Goal: Find specific page/section

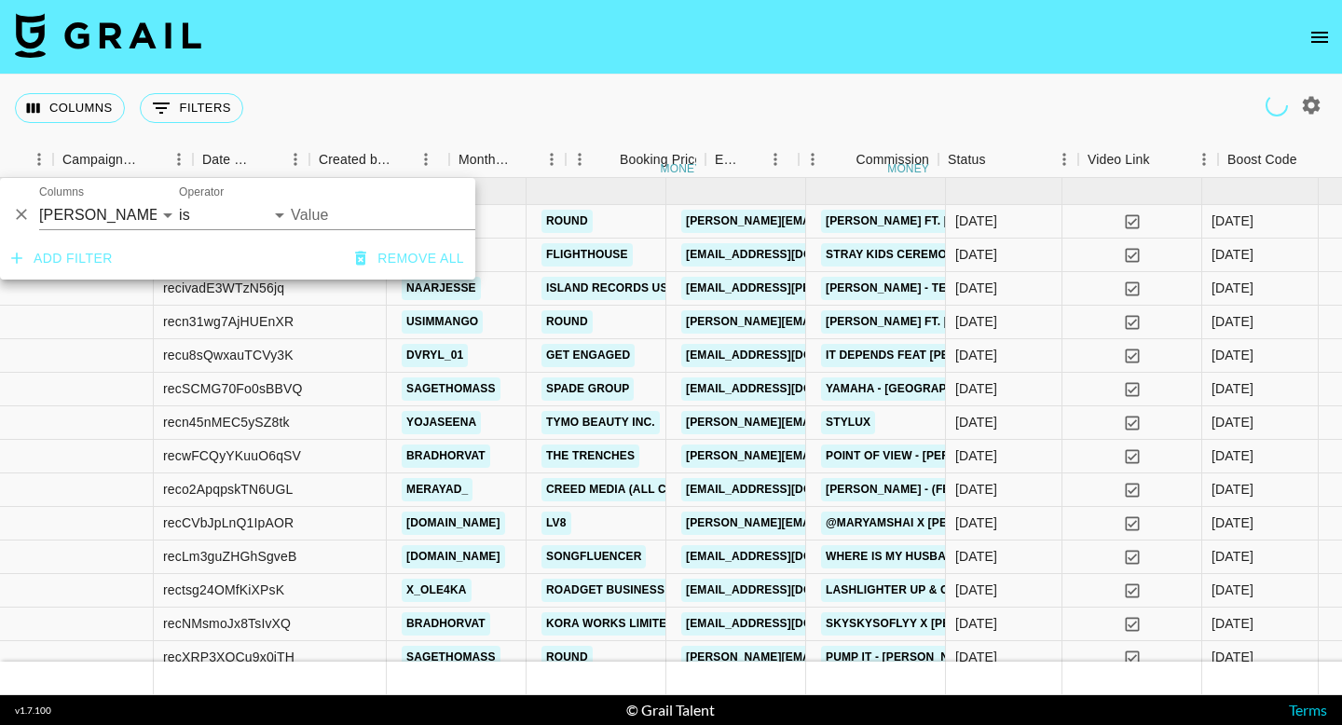
scroll to position [0, 753]
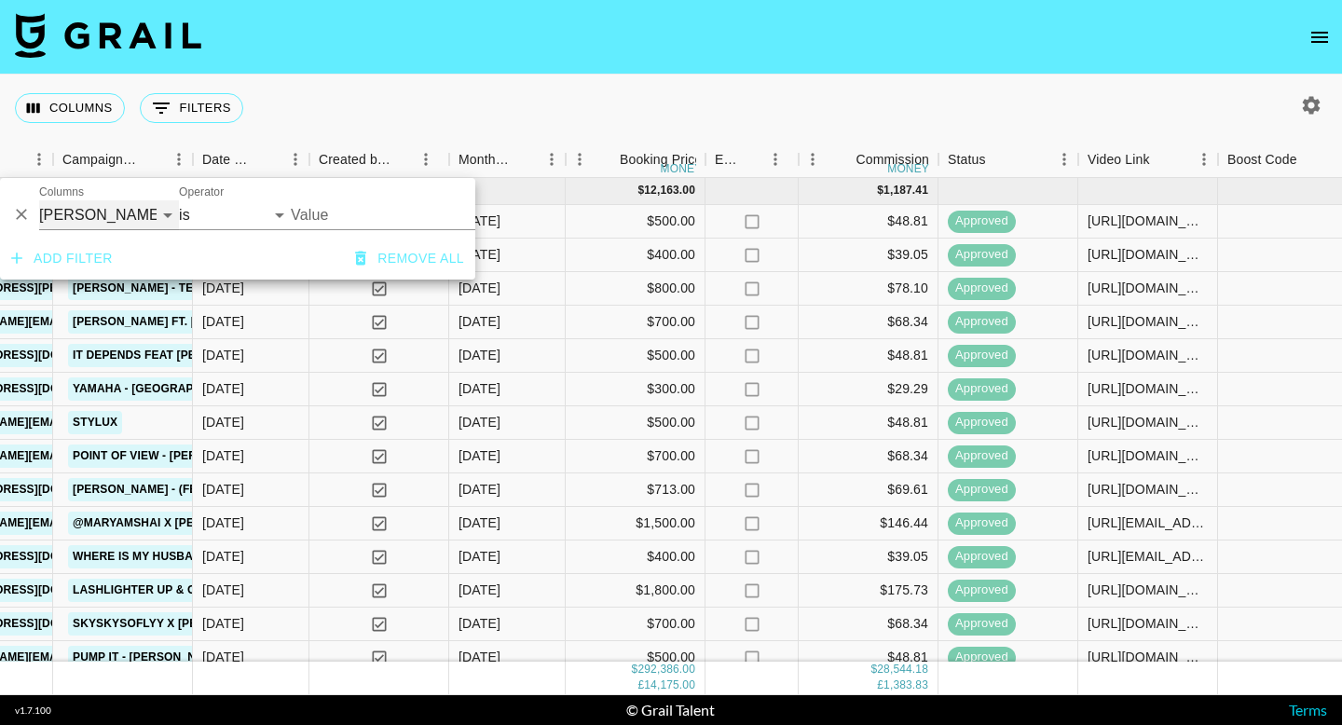
click at [108, 219] on select "Grail Platform ID Airtable ID Talent Manager Client [PERSON_NAME] Campaign (Typ…" at bounding box center [109, 215] width 140 height 30
select select "talentName"
click at [39, 200] on select "Grail Platform ID Airtable ID Talent Manager Client [PERSON_NAME] Campaign (Typ…" at bounding box center [109, 215] width 140 height 30
select select "contains"
click at [307, 217] on input "Value" at bounding box center [379, 215] width 177 height 30
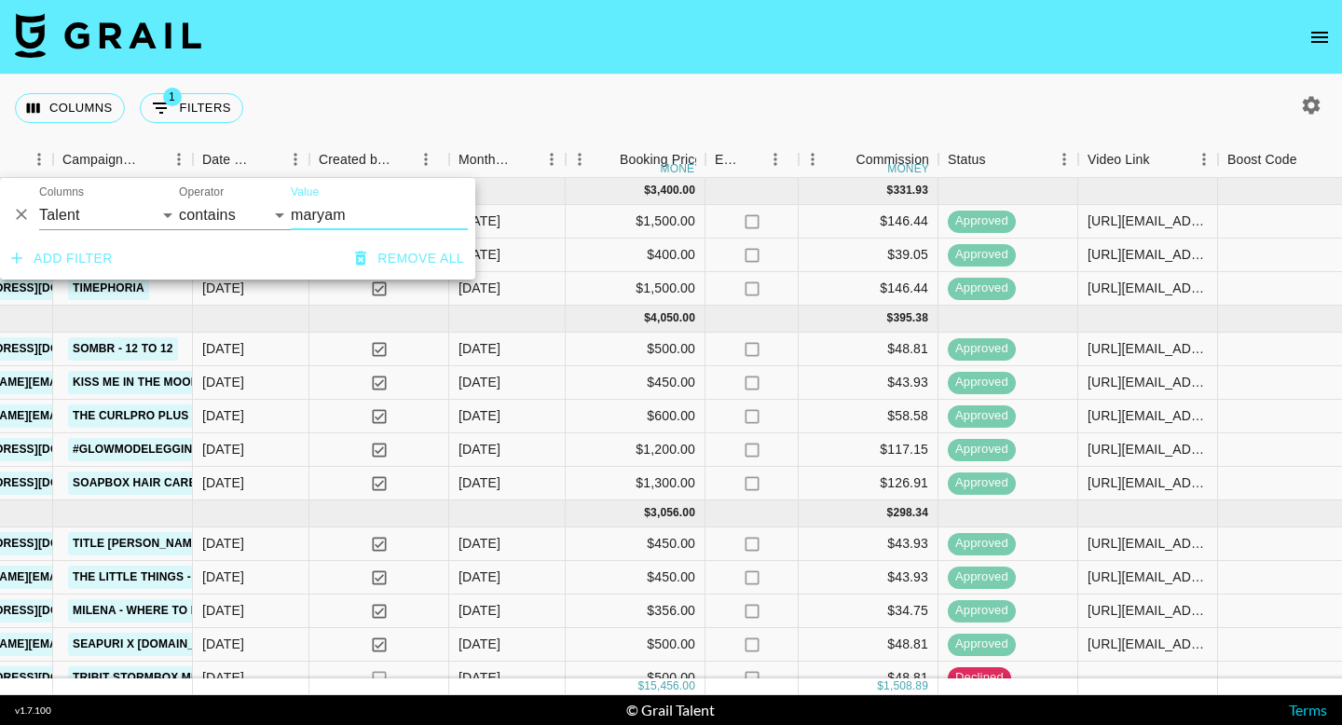
type input "maryam"
click at [710, 84] on div "Columns 1 Filters + Booking" at bounding box center [671, 108] width 1342 height 67
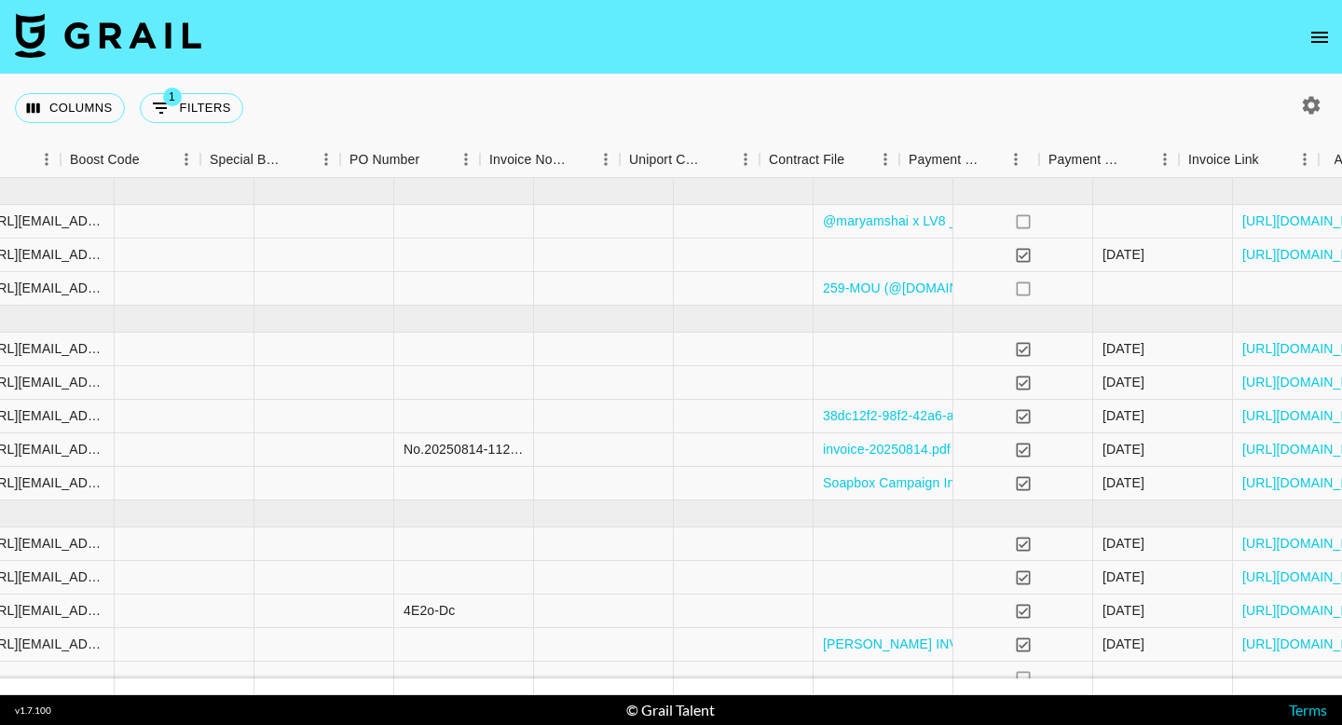
scroll to position [0, 1962]
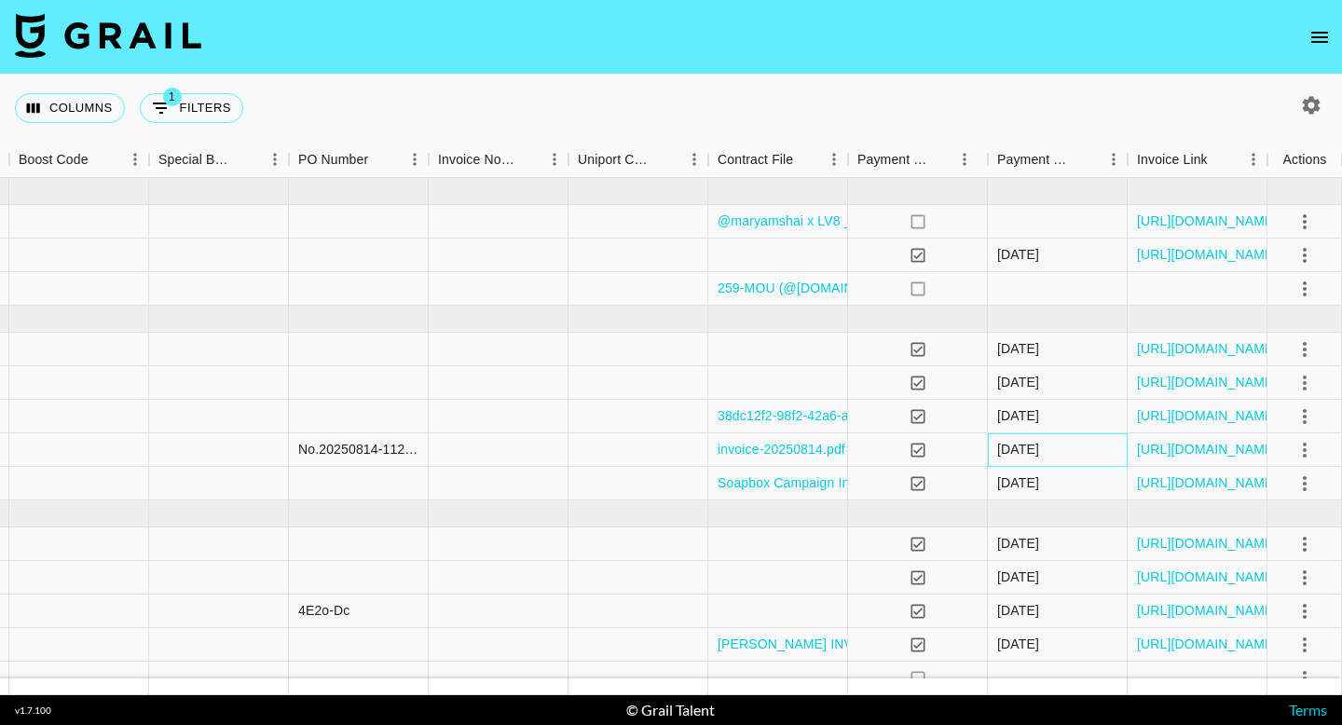
drag, startPoint x: 1083, startPoint y: 452, endPoint x: 994, endPoint y: 451, distance: 88.5
click at [994, 451] on div "15/8/2025" at bounding box center [1058, 450] width 140 height 34
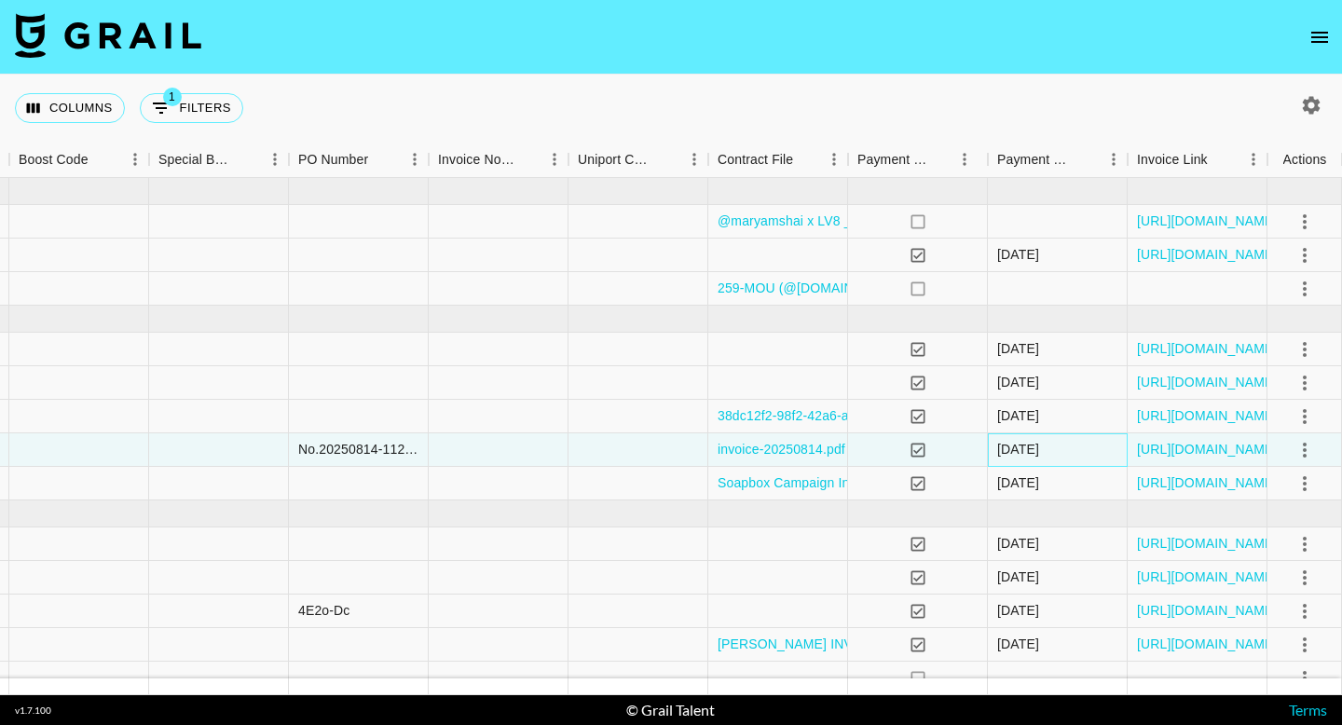
copy div "15/8/2025"
click at [1066, 448] on div "15/8/2025" at bounding box center [1058, 450] width 140 height 34
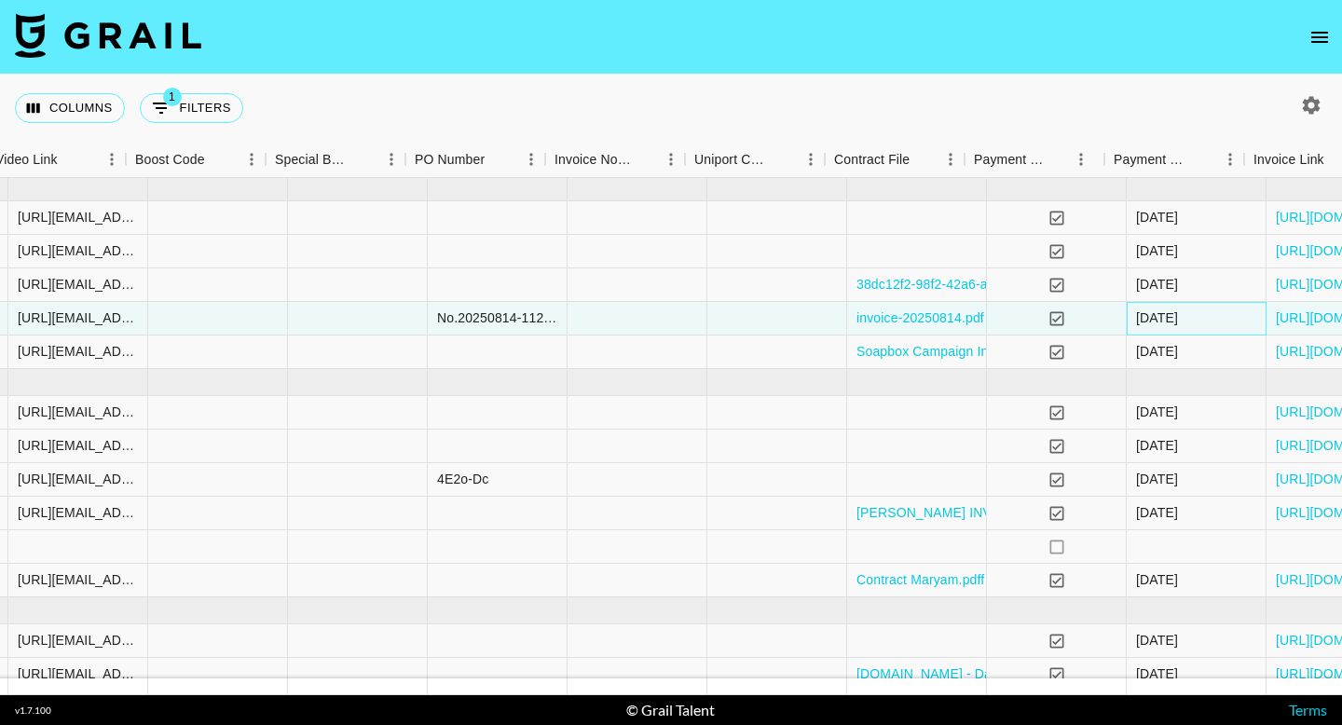
scroll to position [131, 1962]
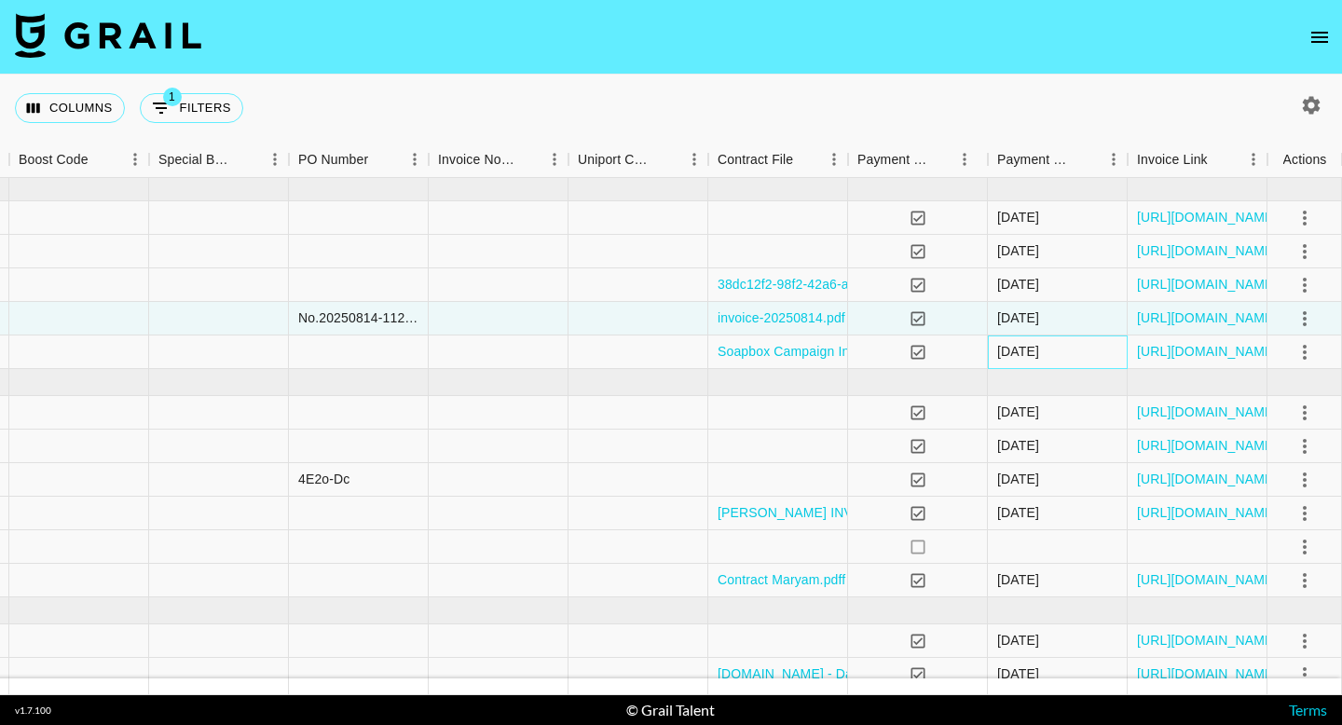
click at [1039, 355] on div "15/8/2025" at bounding box center [1018, 351] width 42 height 19
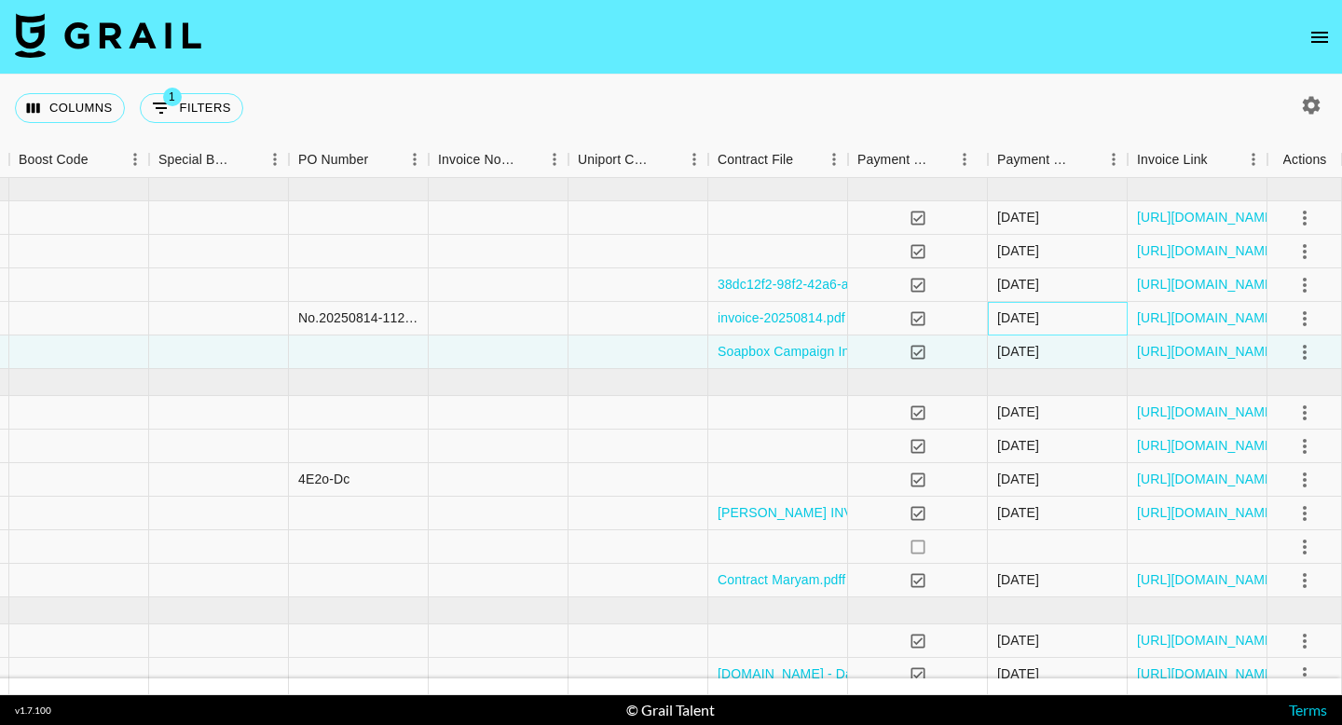
click at [1039, 319] on div "15/8/2025" at bounding box center [1018, 317] width 42 height 19
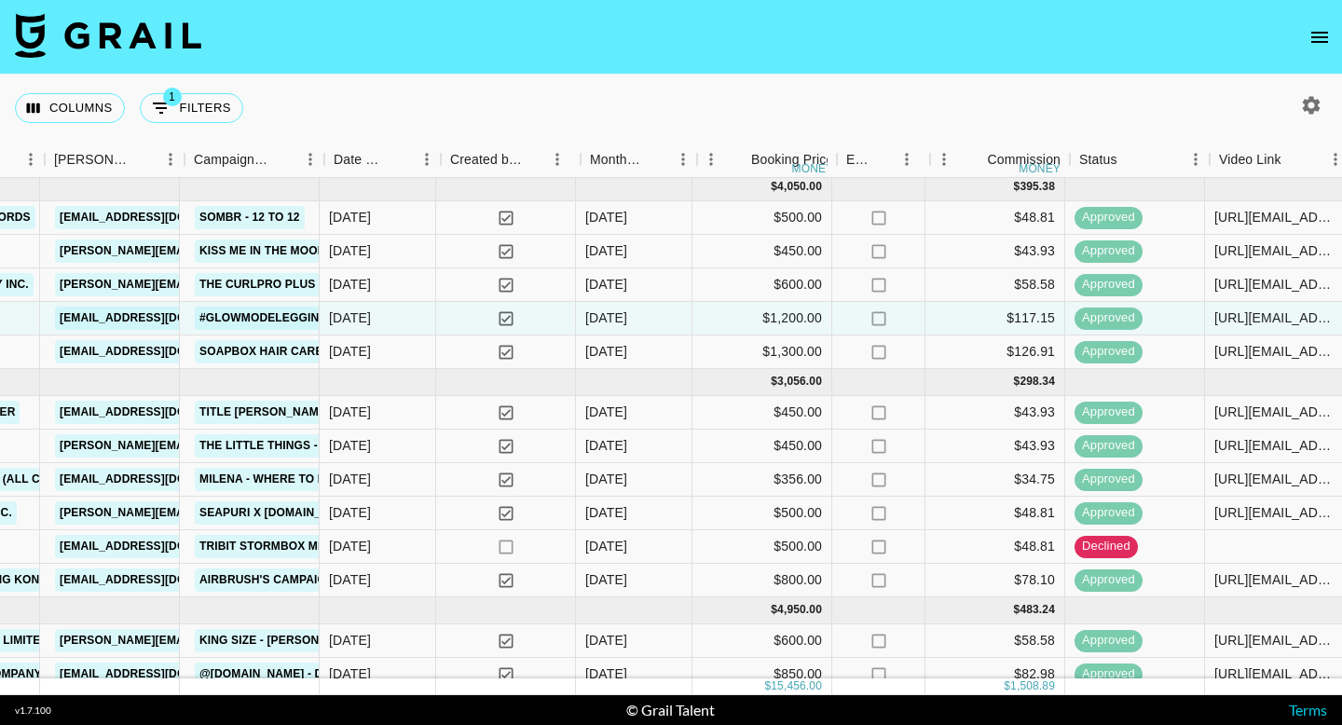
scroll to position [131, 622]
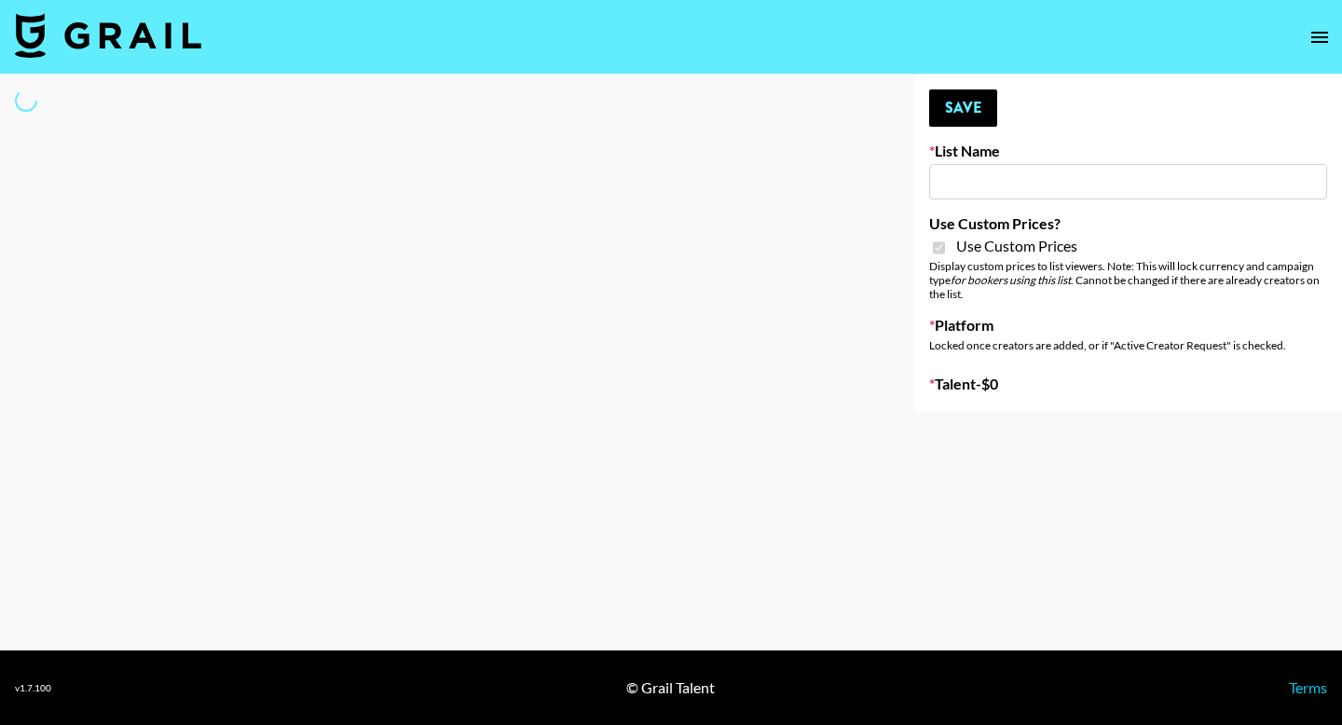
select select "Brand"
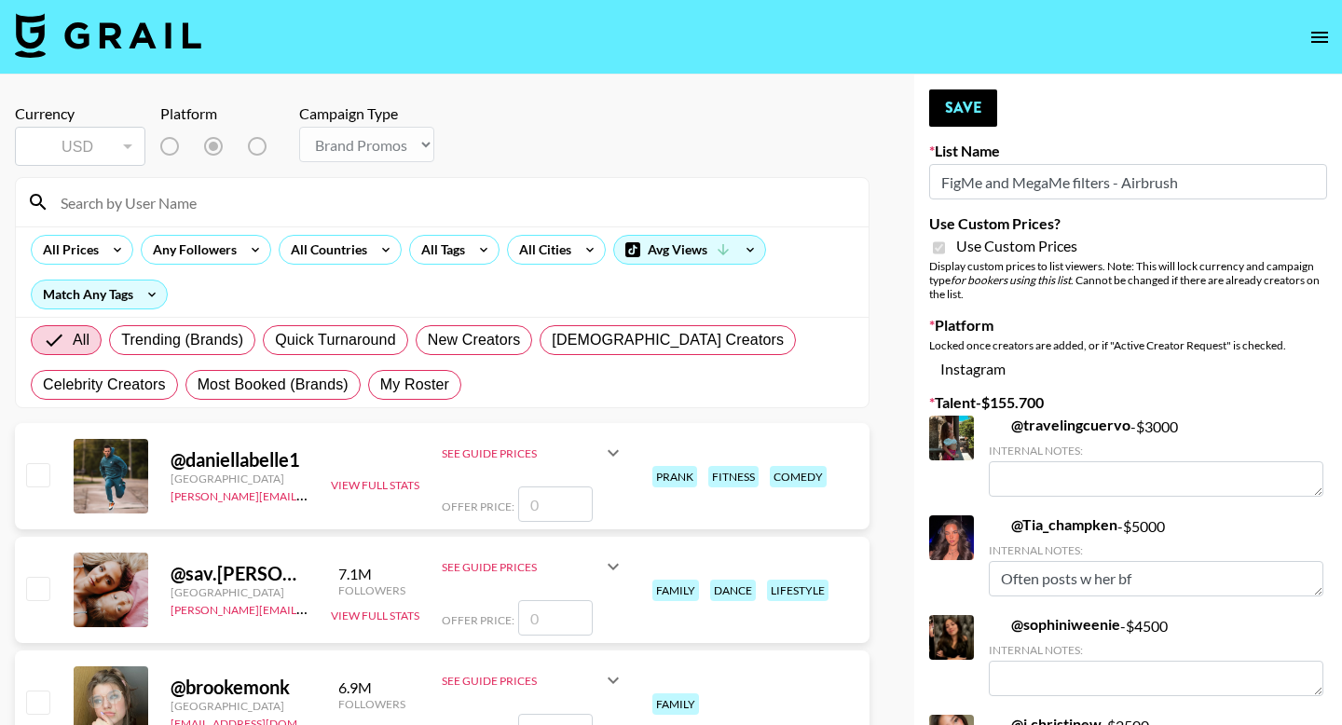
type input "FigMe and MegaMe filters - Airbrush"
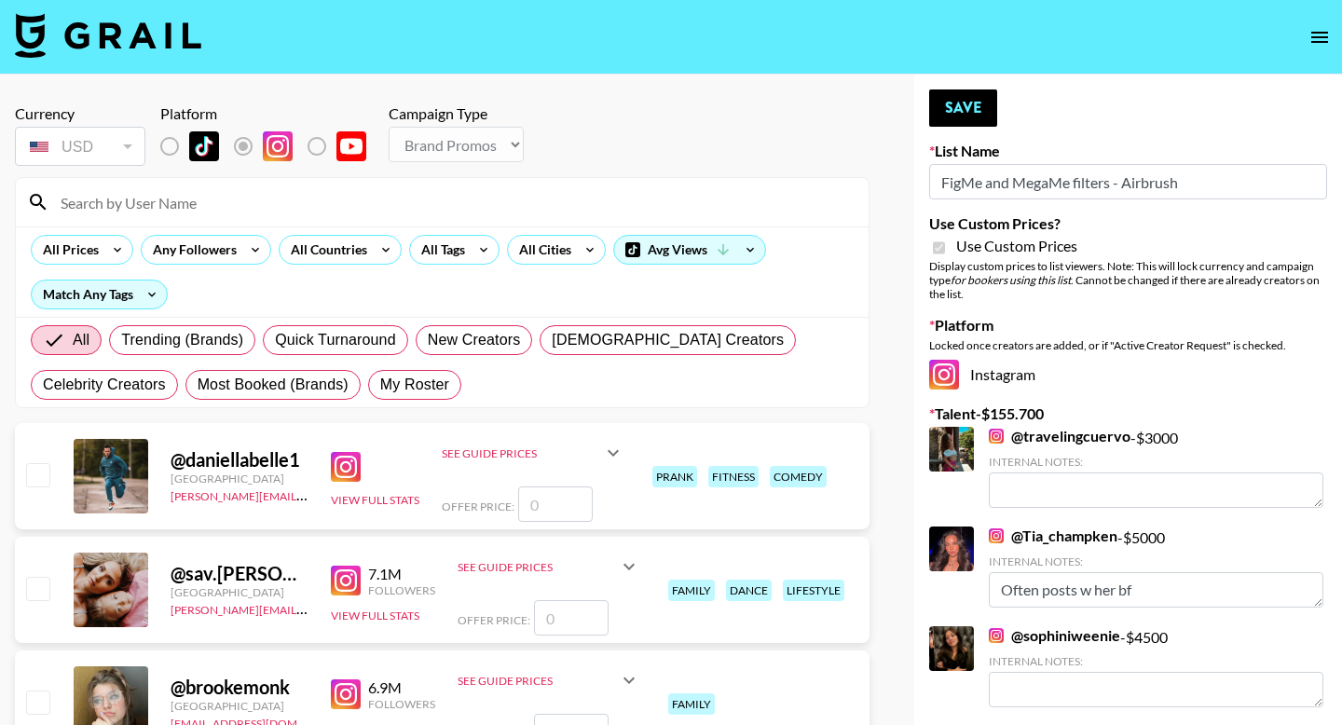
checkbox input "true"
